Goal: Transaction & Acquisition: Purchase product/service

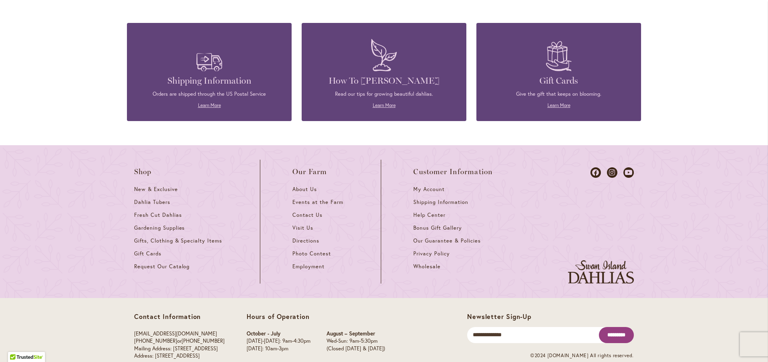
scroll to position [3555, 0]
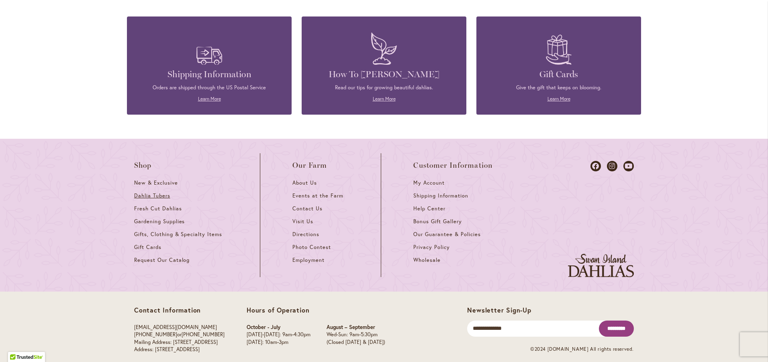
click at [149, 192] on span "Dahlia Tubers" at bounding box center [152, 195] width 36 height 7
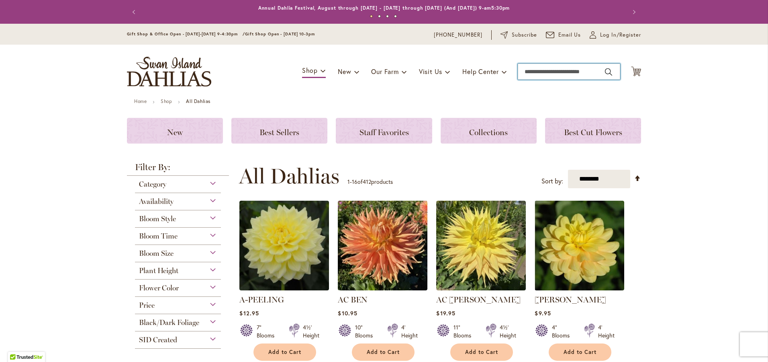
click at [523, 72] on input "Search" at bounding box center [569, 71] width 102 height 16
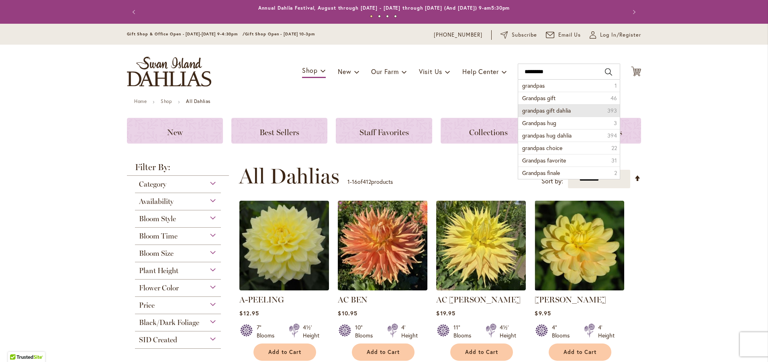
click at [558, 108] on span "grandpas gift dahlia" at bounding box center [546, 110] width 49 height 8
type input "**********"
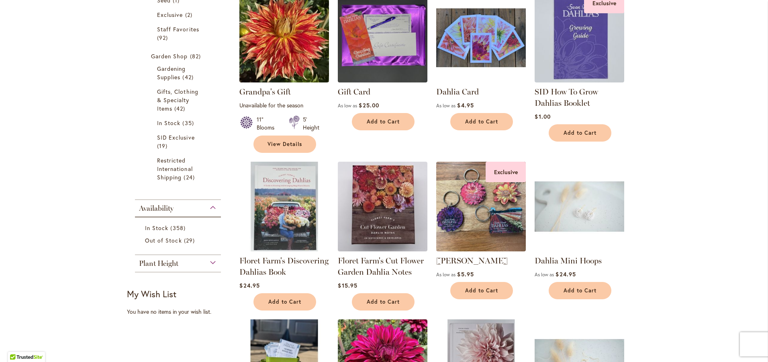
scroll to position [161, 0]
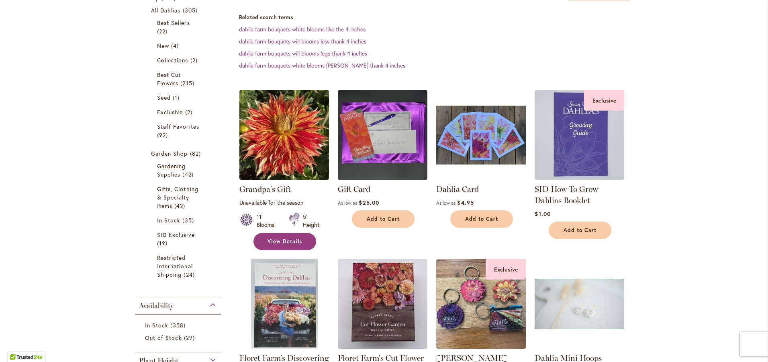
click at [268, 239] on span "View Details" at bounding box center [285, 241] width 35 height 7
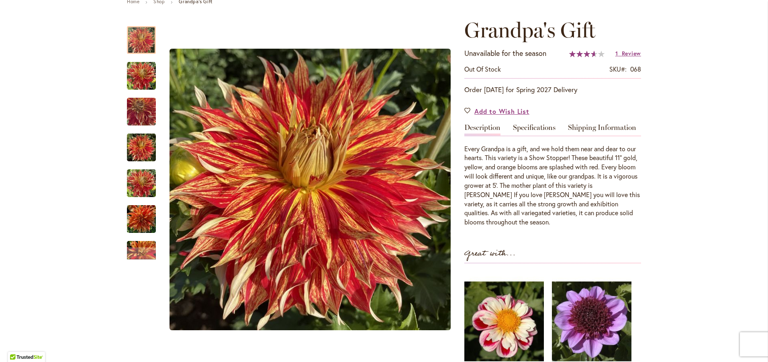
scroll to position [80, 0]
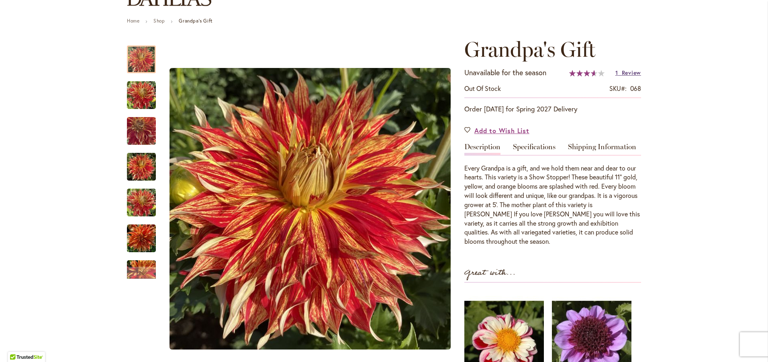
click at [627, 71] on span "Review" at bounding box center [631, 73] width 19 height 8
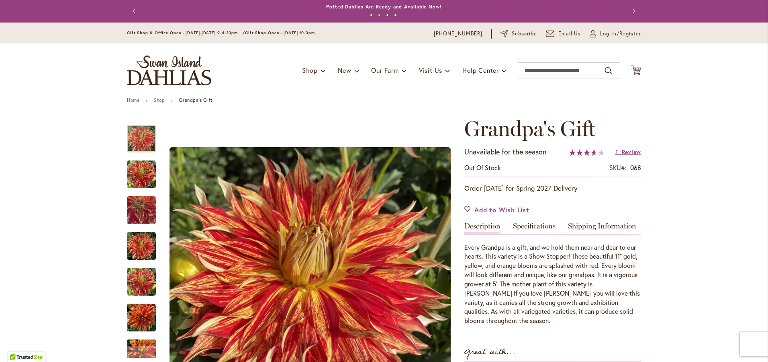
scroll to position [0, 0]
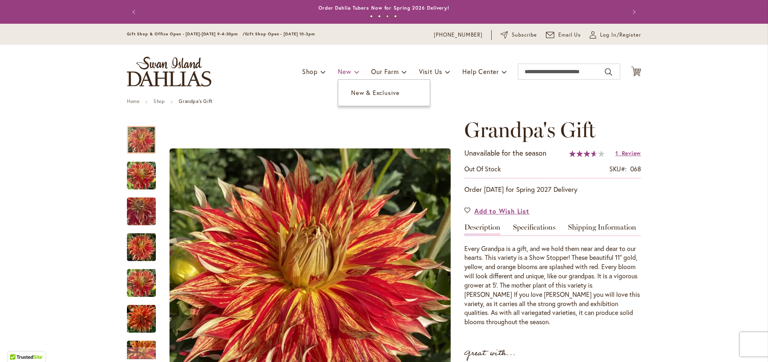
click at [338, 68] on span "New" at bounding box center [344, 71] width 13 height 8
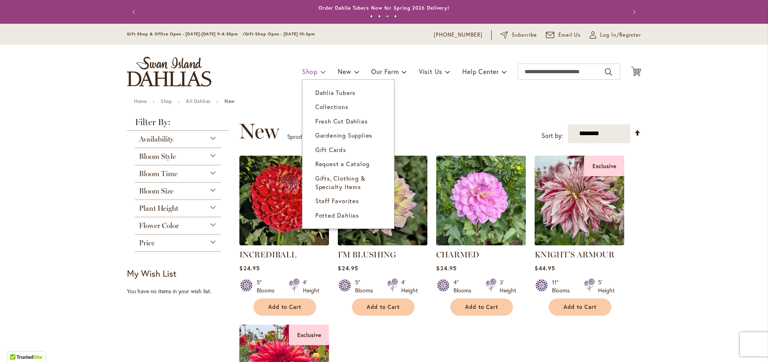
click at [303, 68] on span "Shop" at bounding box center [310, 71] width 16 height 8
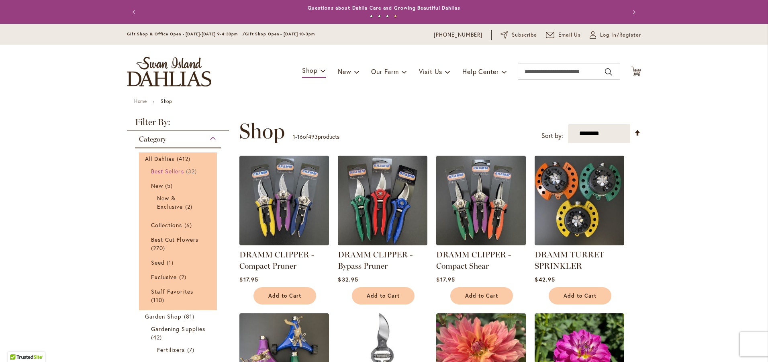
click at [159, 168] on span "Best Sellers" at bounding box center [167, 171] width 33 height 8
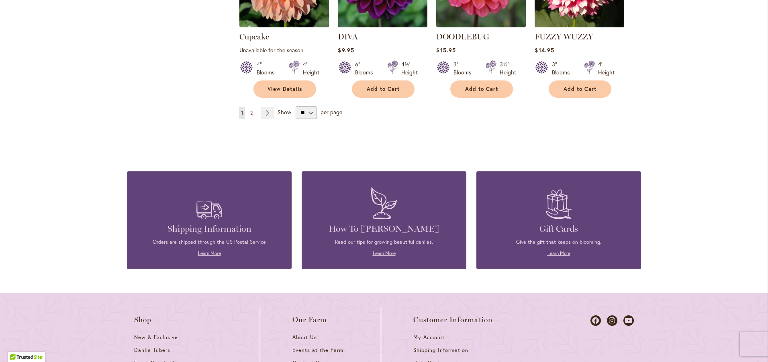
scroll to position [723, 0]
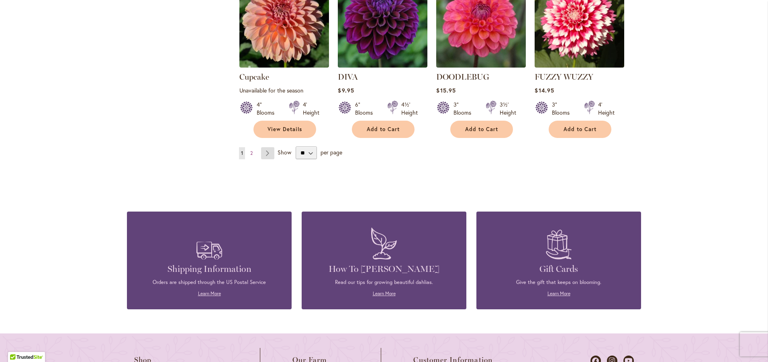
click at [263, 147] on link "Page Next" at bounding box center [267, 153] width 13 height 12
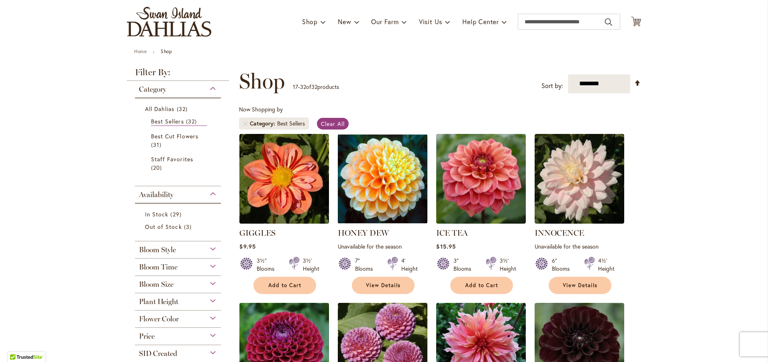
scroll to position [40, 0]
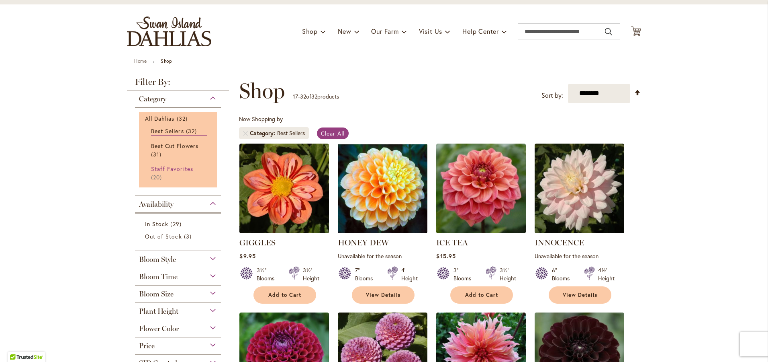
click at [176, 167] on span "Staff Favorites" at bounding box center [172, 169] width 42 height 8
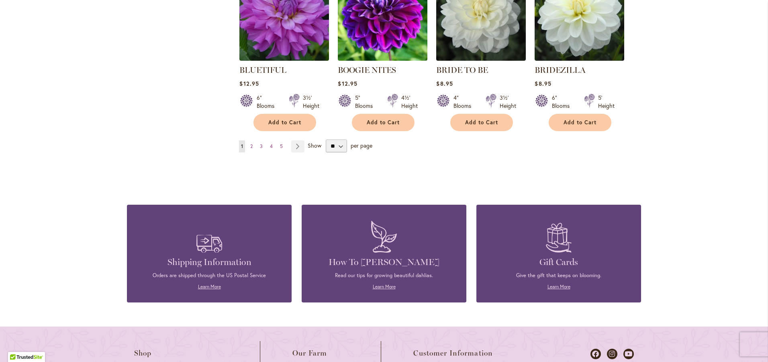
scroll to position [723, 0]
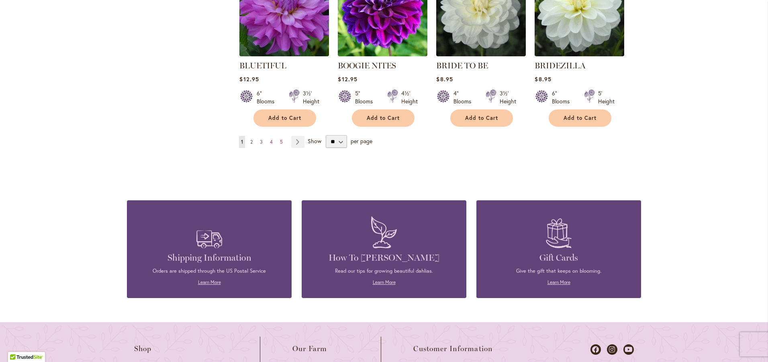
click at [250, 139] on span "2" at bounding box center [251, 142] width 2 height 6
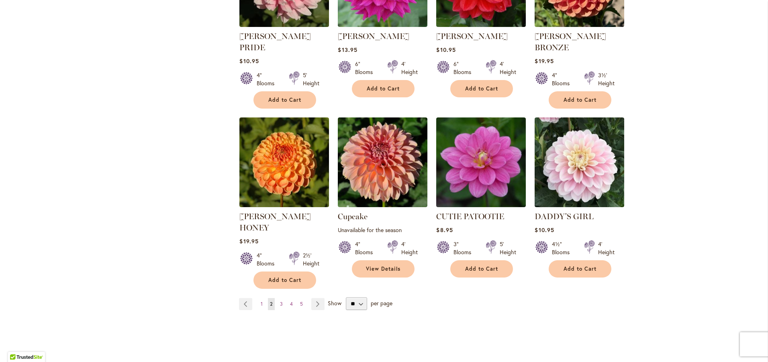
scroll to position [603, 0]
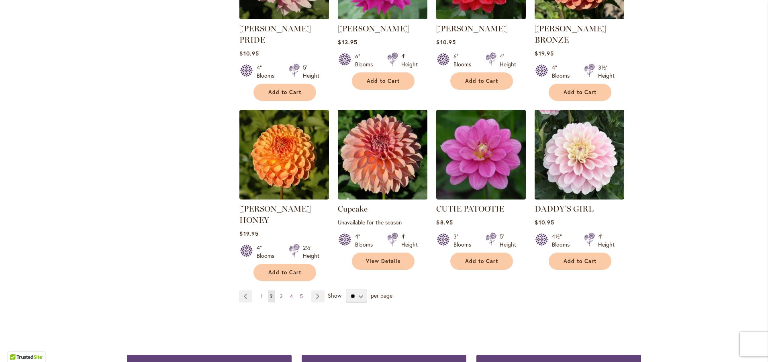
click at [280, 293] on span "3" at bounding box center [281, 296] width 3 height 6
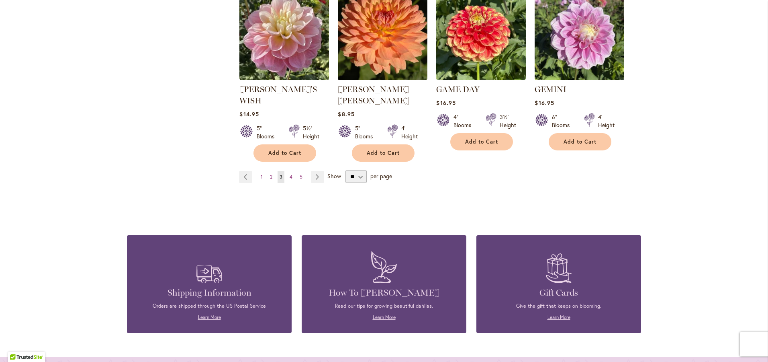
scroll to position [723, 0]
